Goal: Task Accomplishment & Management: Manage account settings

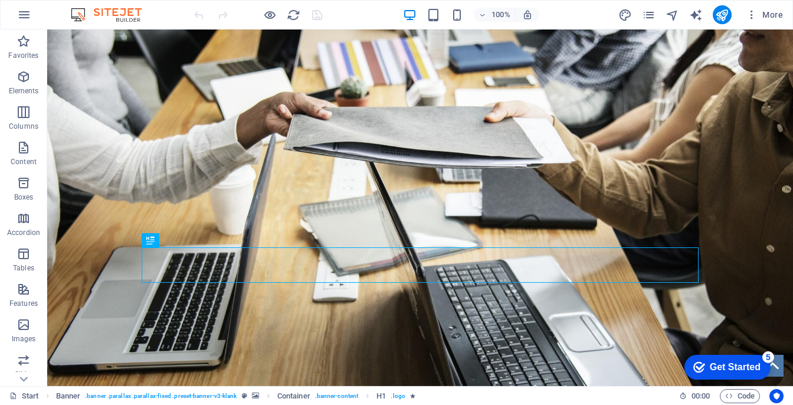
drag, startPoint x: 430, startPoint y: 14, endPoint x: 426, endPoint y: 2, distance: 12.7
click at [428, 3] on div "100% More" at bounding box center [396, 15] width 791 height 28
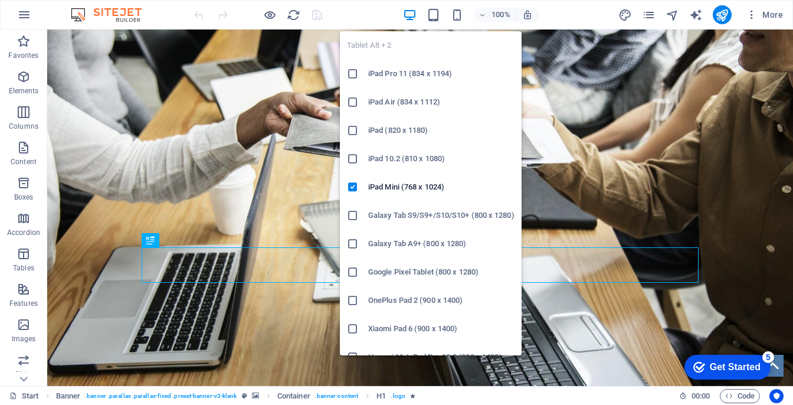
click at [350, 76] on icon at bounding box center [353, 74] width 12 height 12
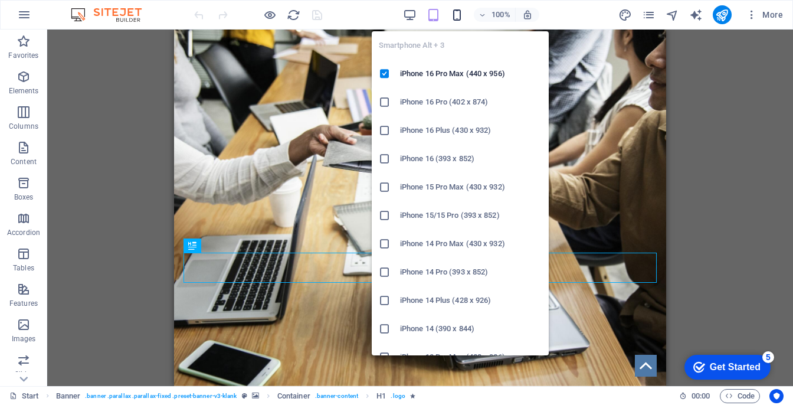
click at [0, 0] on icon "button" at bounding box center [0, 0] width 0 height 0
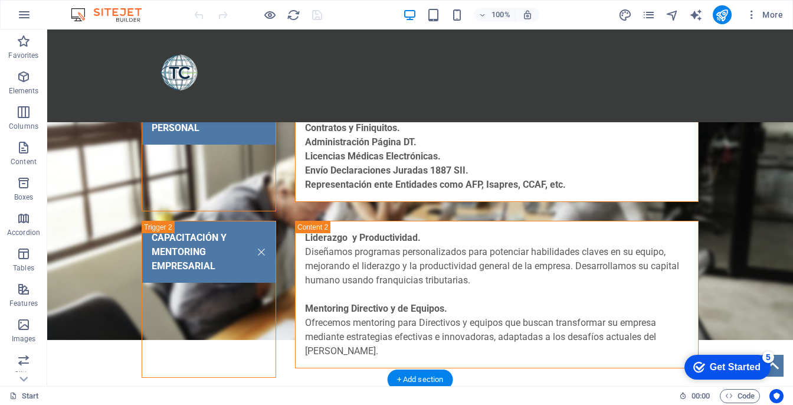
scroll to position [1984, 0]
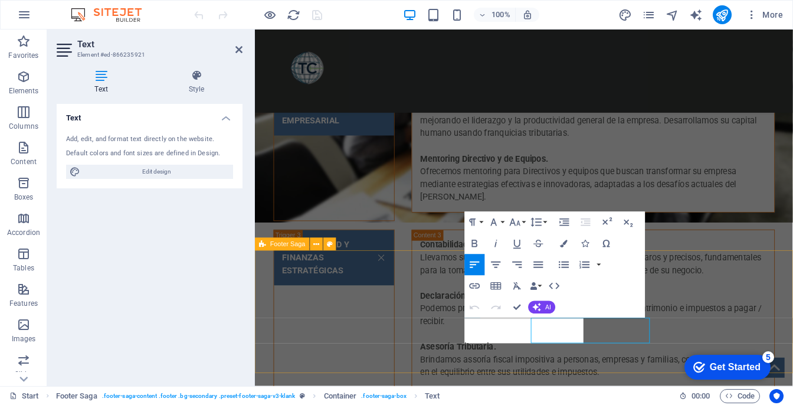
scroll to position [1945, 0]
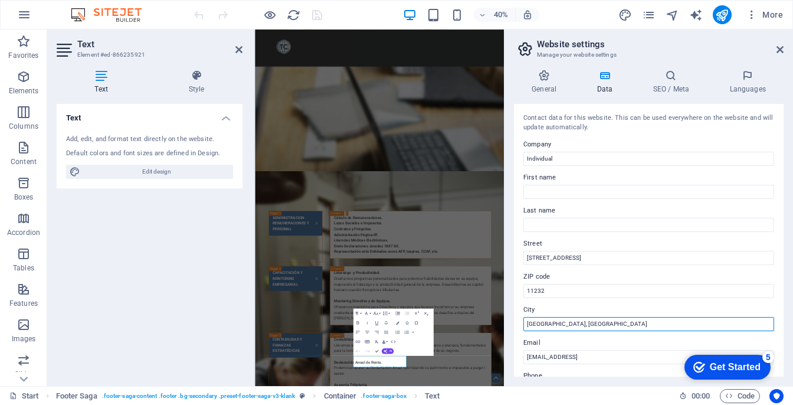
drag, startPoint x: 569, startPoint y: 325, endPoint x: 518, endPoint y: 324, distance: 51.3
click at [518, 324] on div "Contact data for this website. This can be used everywhere on the website and w…" at bounding box center [648, 240] width 269 height 272
type input "[PERSON_NAME]"
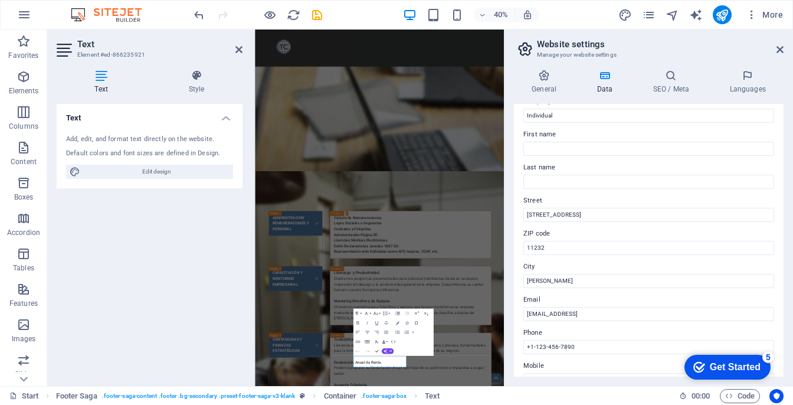
scroll to position [48, 0]
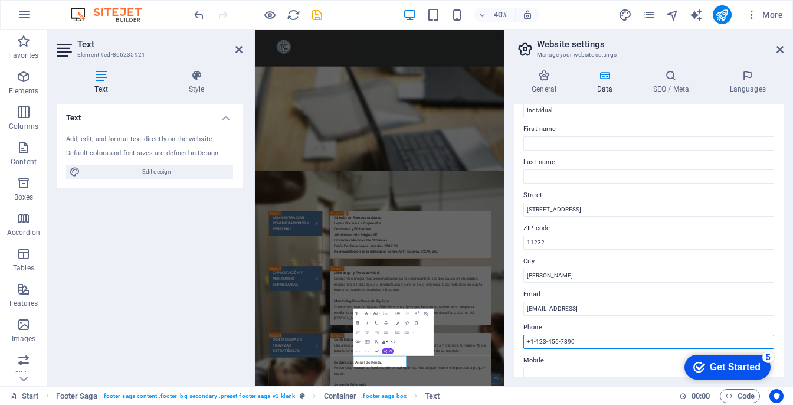
drag, startPoint x: 595, startPoint y: 343, endPoint x: 540, endPoint y: 357, distance: 56.5
click at [531, 346] on input "+1-123-456-7890" at bounding box center [648, 341] width 251 height 14
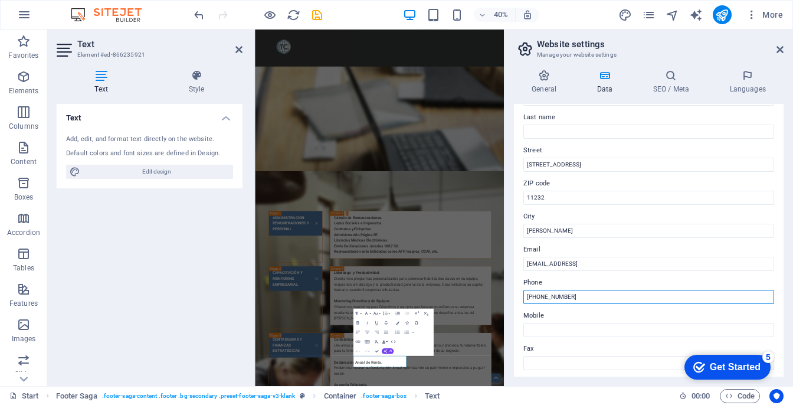
scroll to position [104, 0]
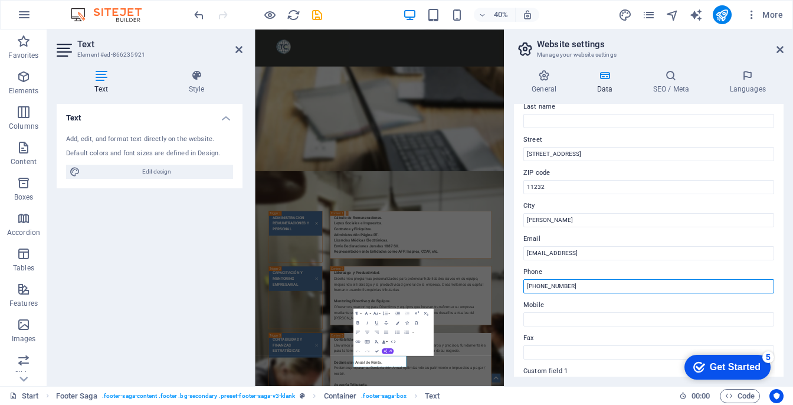
drag, startPoint x: 573, startPoint y: 282, endPoint x: 521, endPoint y: 283, distance: 51.3
click at [521, 283] on div "Contact data for this website. This can be used everywhere on the website and w…" at bounding box center [648, 240] width 269 height 272
type input "[PHONE_NUMBER]"
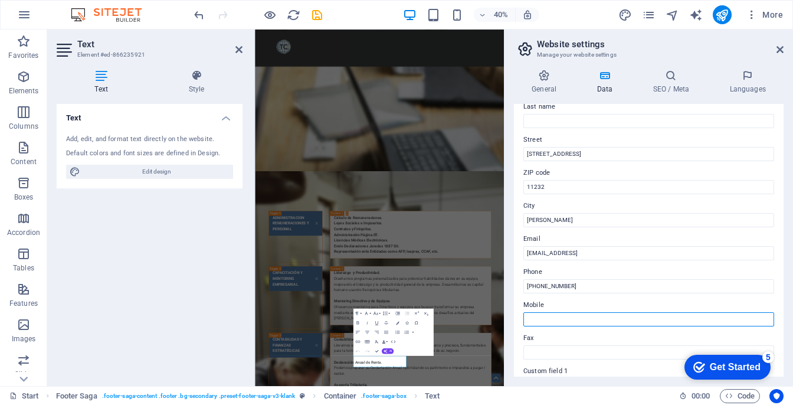
click at [531, 317] on input "Mobile" at bounding box center [648, 319] width 251 height 14
paste input "[PHONE_NUMBER]"
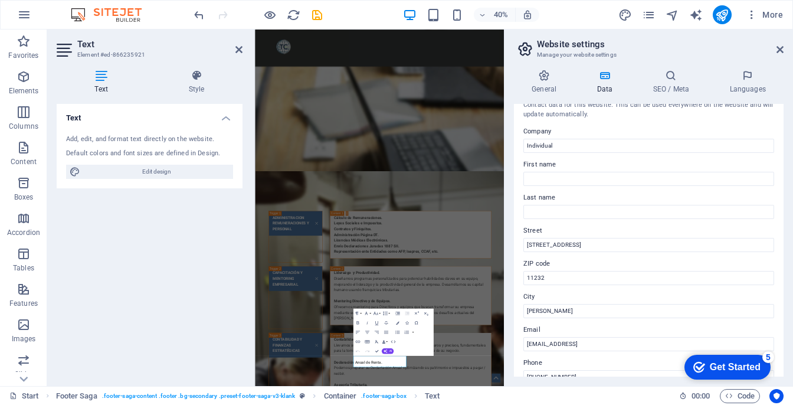
scroll to position [8, 0]
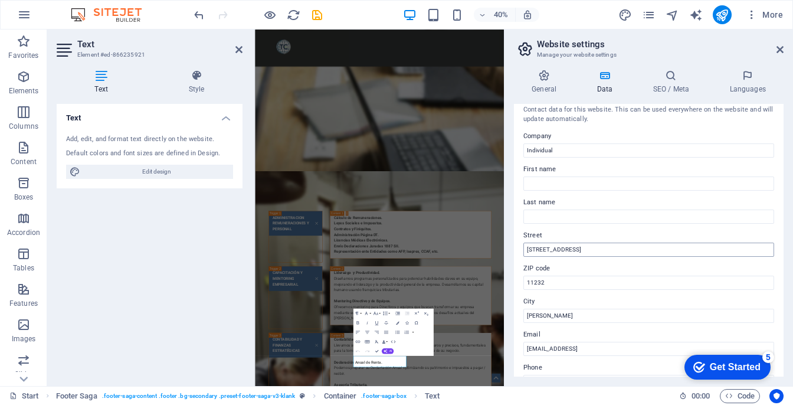
type input "[PHONE_NUMBER]"
drag, startPoint x: 565, startPoint y: 247, endPoint x: 525, endPoint y: 246, distance: 39.5
click at [525, 246] on input "[STREET_ADDRESS]" at bounding box center [648, 249] width 251 height 14
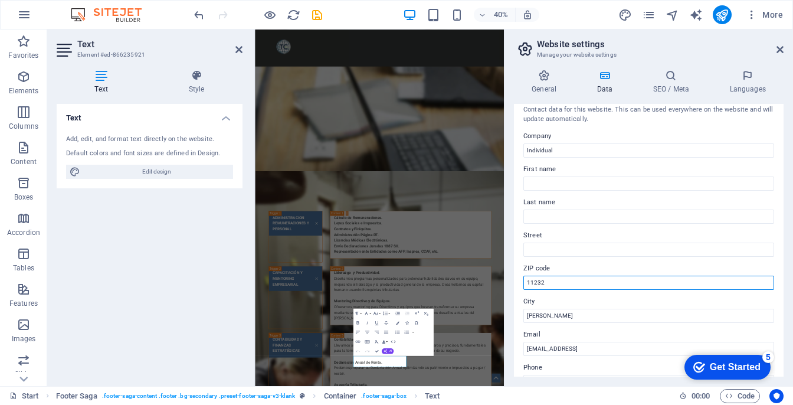
drag, startPoint x: 554, startPoint y: 281, endPoint x: 525, endPoint y: 282, distance: 28.9
click at [525, 282] on input "11232" at bounding box center [648, 282] width 251 height 14
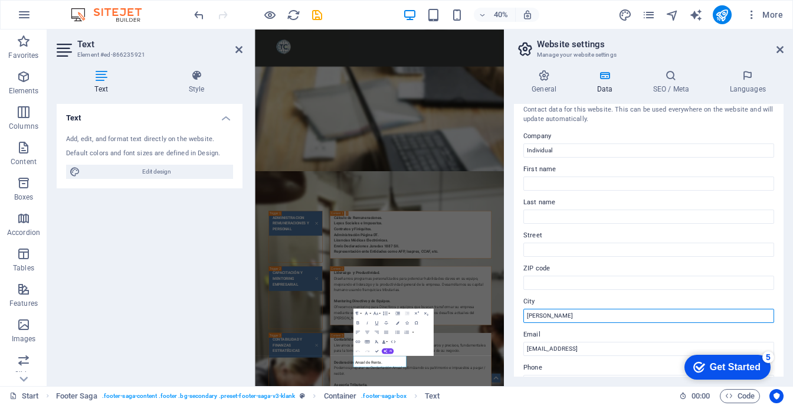
click at [566, 321] on input "[PERSON_NAME]" at bounding box center [648, 315] width 251 height 14
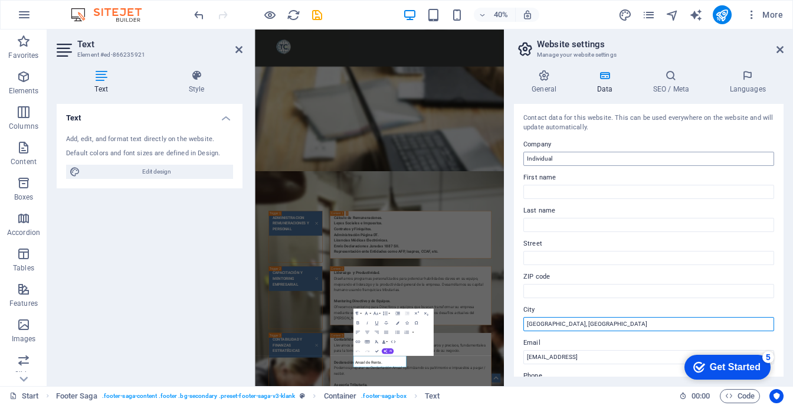
type input "[GEOGRAPHIC_DATA], [GEOGRAPHIC_DATA]"
drag, startPoint x: 560, startPoint y: 157, endPoint x: 511, endPoint y: 154, distance: 49.1
click at [511, 154] on div "General Data SEO / Meta Languages Website name Individual Logo Drag files here,…" at bounding box center [648, 222] width 288 height 325
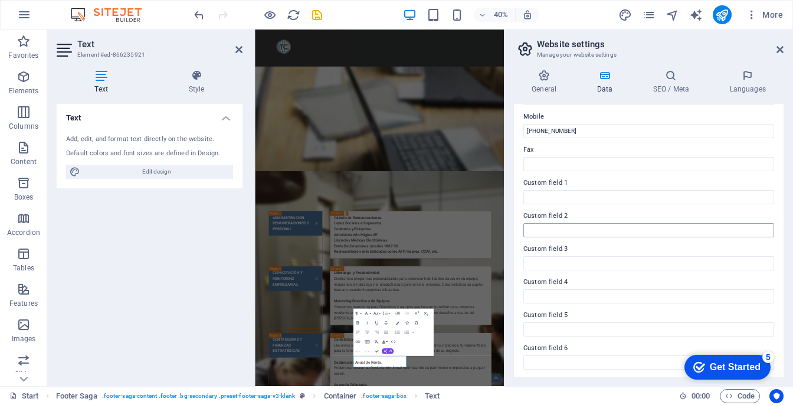
scroll to position [294, 0]
type input "TC Soluciones"
click at [101, 247] on div "Text Add, edit, and format text directly on the website. Default colors and fon…" at bounding box center [150, 240] width 186 height 272
click at [781, 48] on icon at bounding box center [779, 49] width 7 height 9
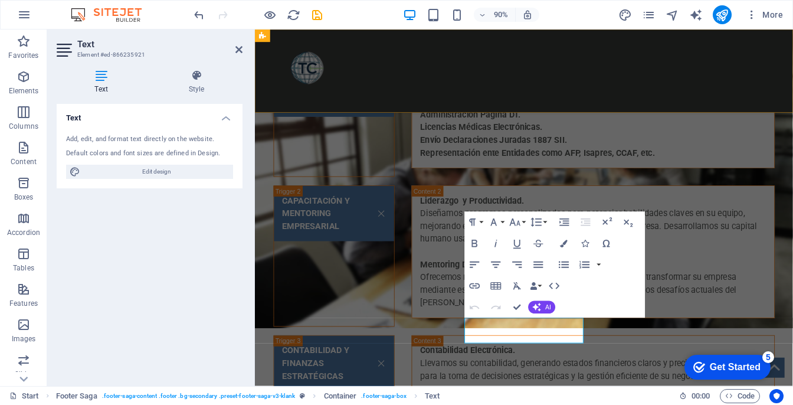
scroll to position [1945, 0]
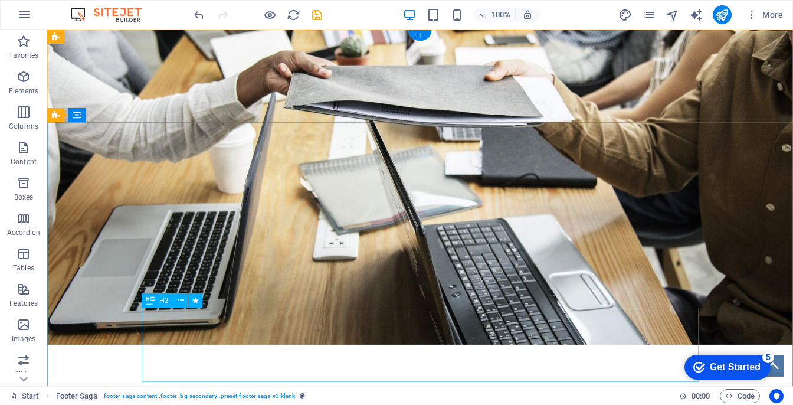
scroll to position [0, 0]
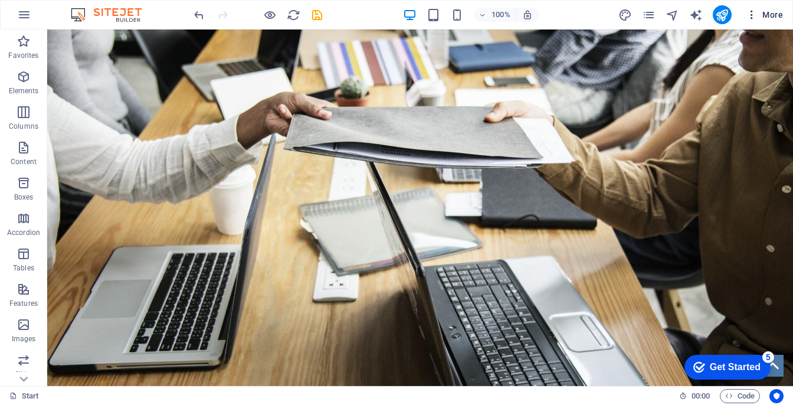
click at [0, 0] on icon "button" at bounding box center [0, 0] width 0 height 0
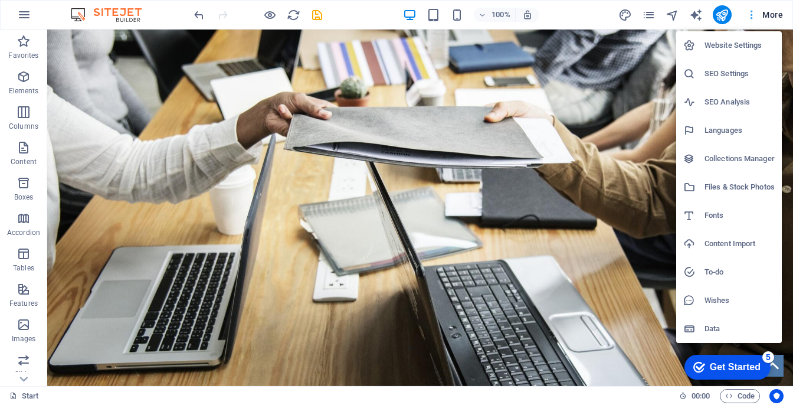
click at [752, 15] on div at bounding box center [396, 202] width 793 height 405
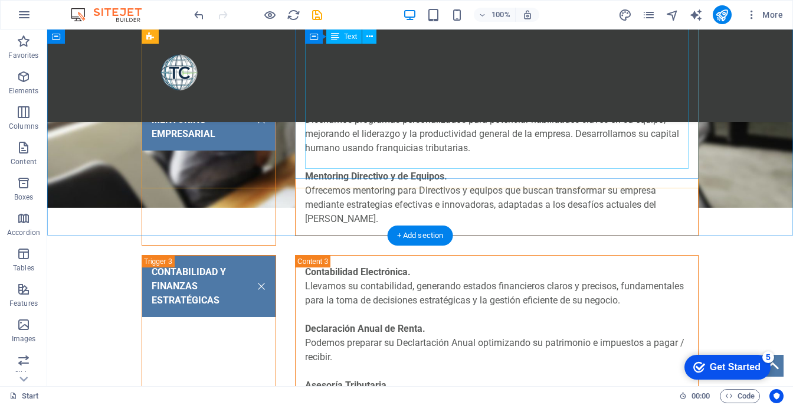
scroll to position [1984, 0]
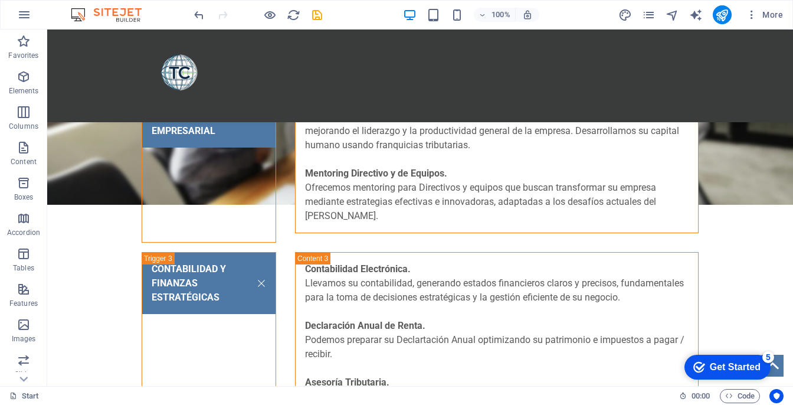
click at [767, 356] on div "5" at bounding box center [768, 357] width 12 height 12
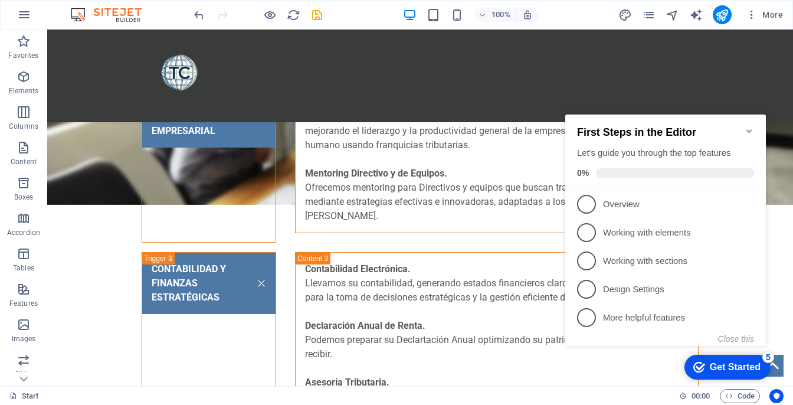
click at [745, 126] on icon "Minimize checklist" at bounding box center [748, 130] width 9 height 9
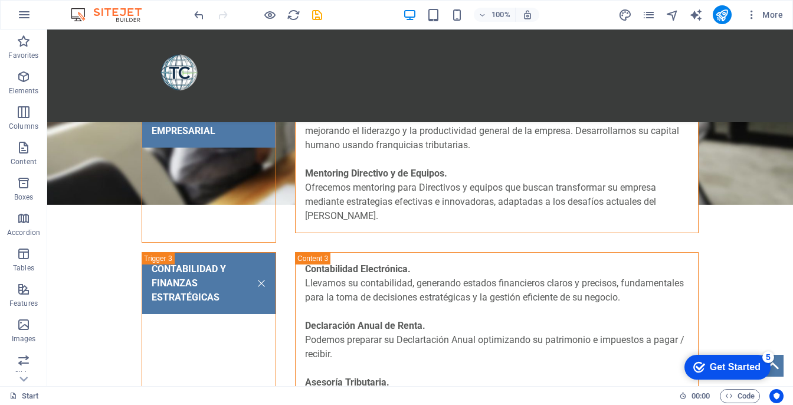
drag, startPoint x: 768, startPoint y: 357, endPoint x: 884, endPoint y: 597, distance: 266.4
click at [769, 357] on div "5" at bounding box center [768, 357] width 12 height 12
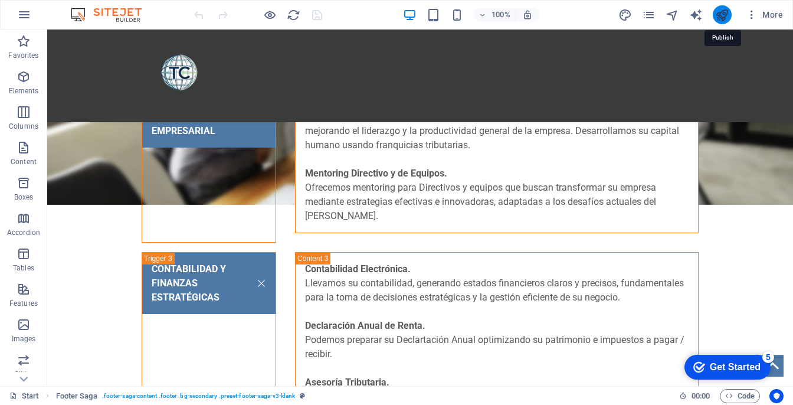
click at [718, 15] on icon "publish" at bounding box center [722, 15] width 14 height 14
